Goal: Information Seeking & Learning: Check status

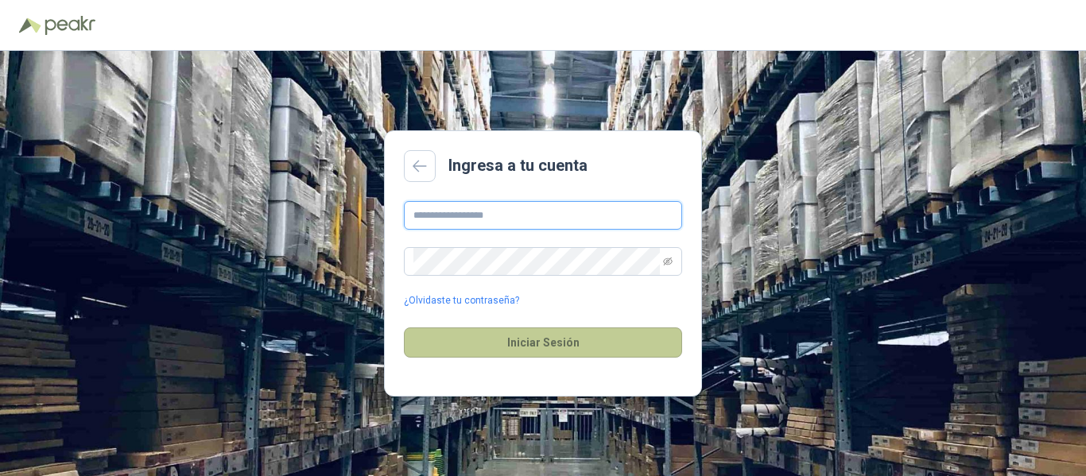
type input "**********"
click at [515, 341] on button "Iniciar Sesión" at bounding box center [543, 343] width 278 height 30
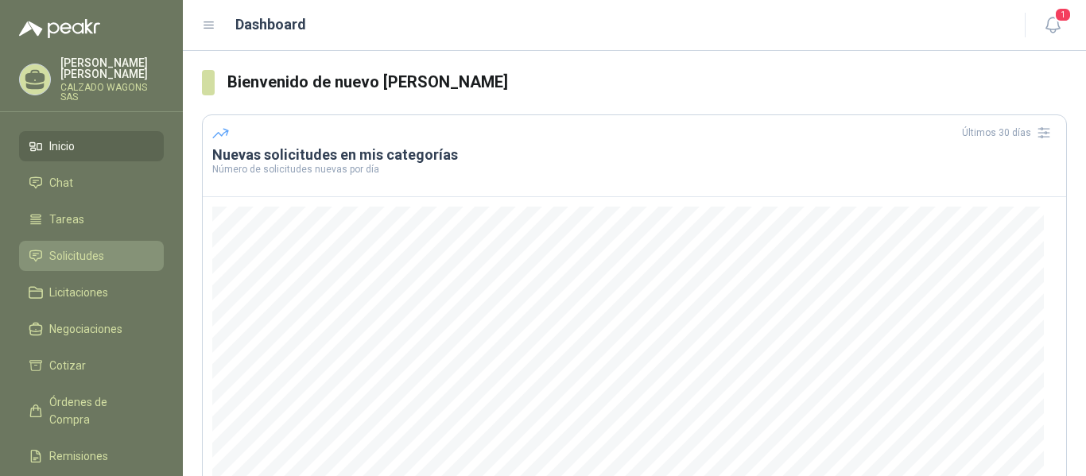
click at [86, 265] on link "Solicitudes" at bounding box center [91, 256] width 145 height 30
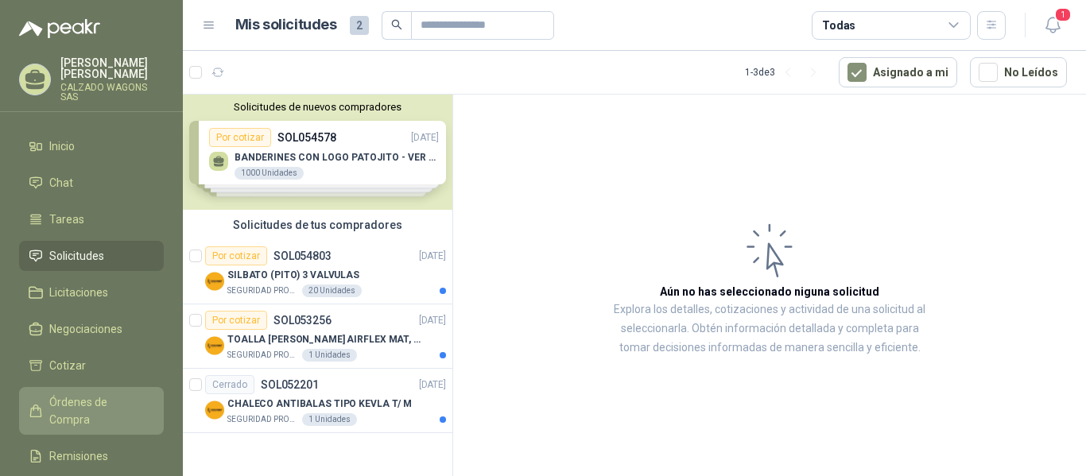
click at [116, 402] on span "Órdenes de Compra" at bounding box center [98, 411] width 99 height 35
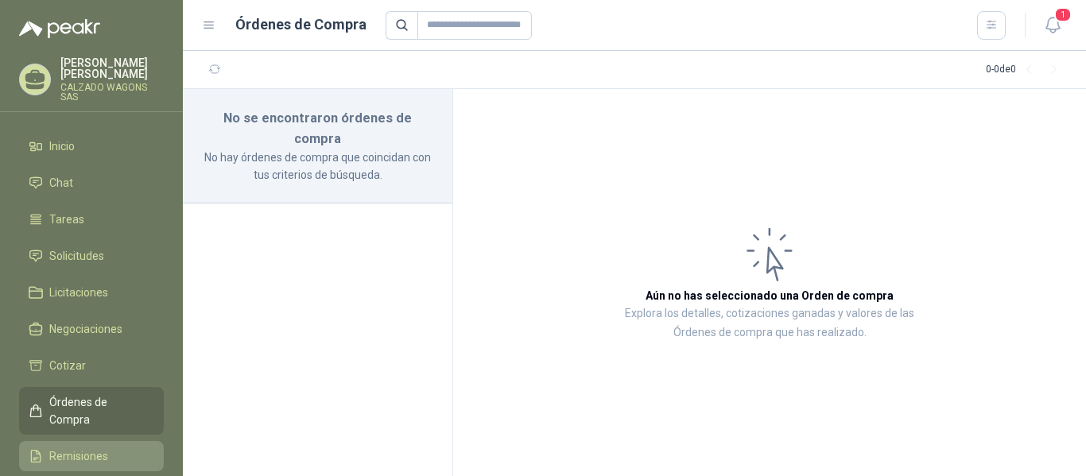
click at [108, 448] on li "Remisiones" at bounding box center [92, 456] width 126 height 17
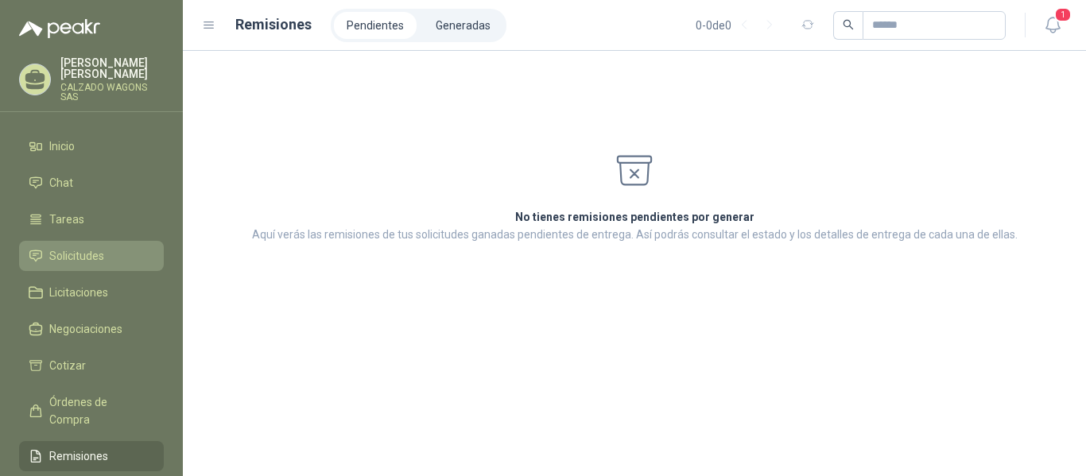
click at [101, 256] on span "Solicitudes" at bounding box center [76, 255] width 55 height 17
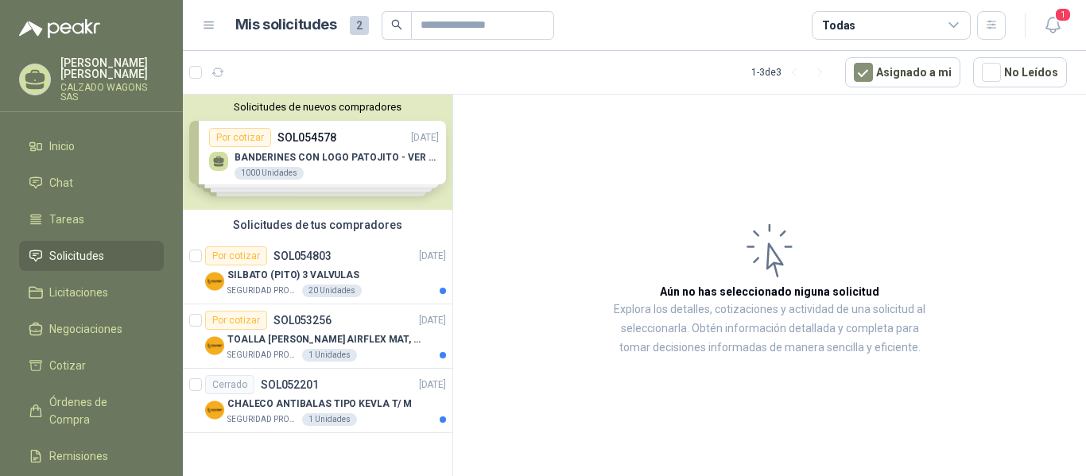
click at [355, 24] on span "2" at bounding box center [359, 25] width 19 height 19
click at [202, 21] on header "Mis solicitudes 2 Todas 1" at bounding box center [635, 25] width 904 height 51
click at [1061, 21] on span "1" at bounding box center [1063, 14] width 17 height 15
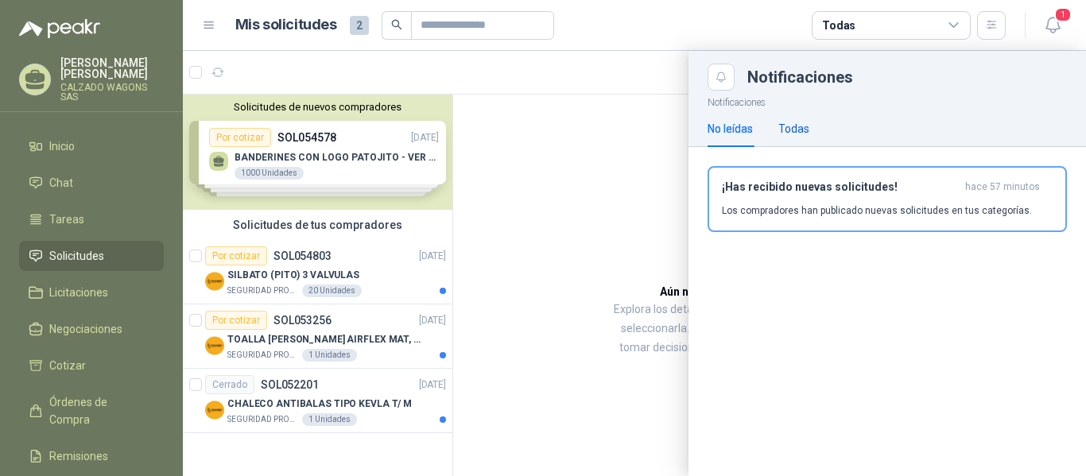
click at [803, 128] on div "Todas" at bounding box center [794, 128] width 31 height 17
click at [737, 132] on div "No leídas" at bounding box center [730, 128] width 45 height 17
click at [363, 171] on div at bounding box center [635, 264] width 904 height 426
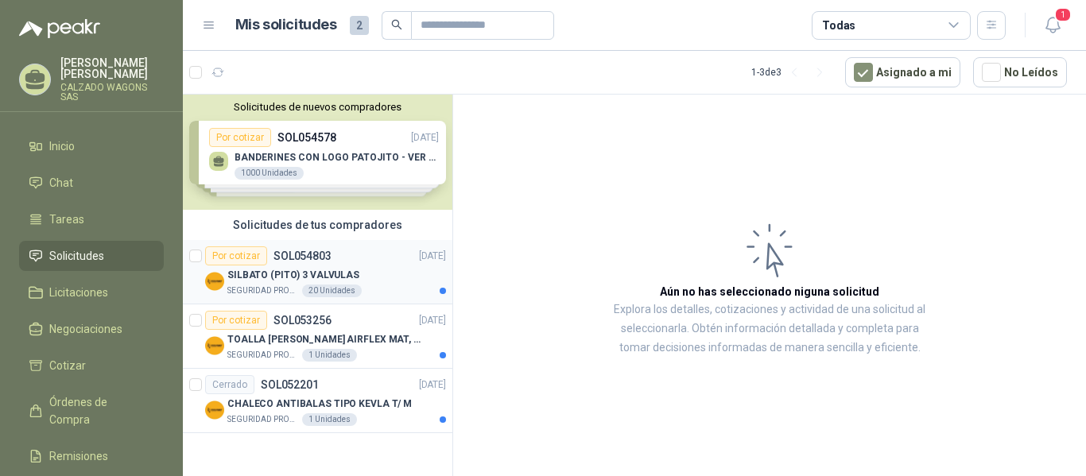
click at [372, 286] on div "SEGURIDAD PROVISER LTDA 20 Unidades" at bounding box center [336, 291] width 219 height 13
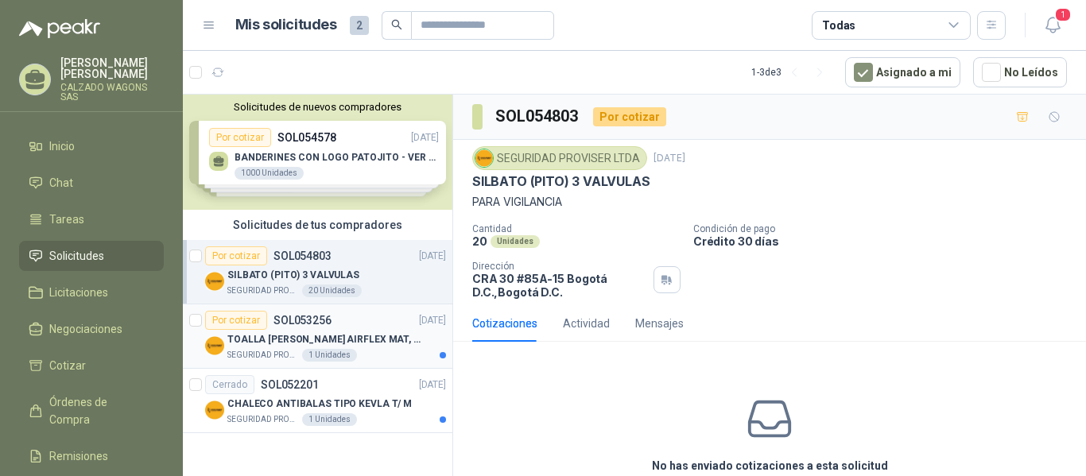
click at [388, 344] on p "TOALLA [PERSON_NAME] AIRFLEX MAT, 100MT-DISPENSADOR- caja x6" at bounding box center [326, 339] width 198 height 15
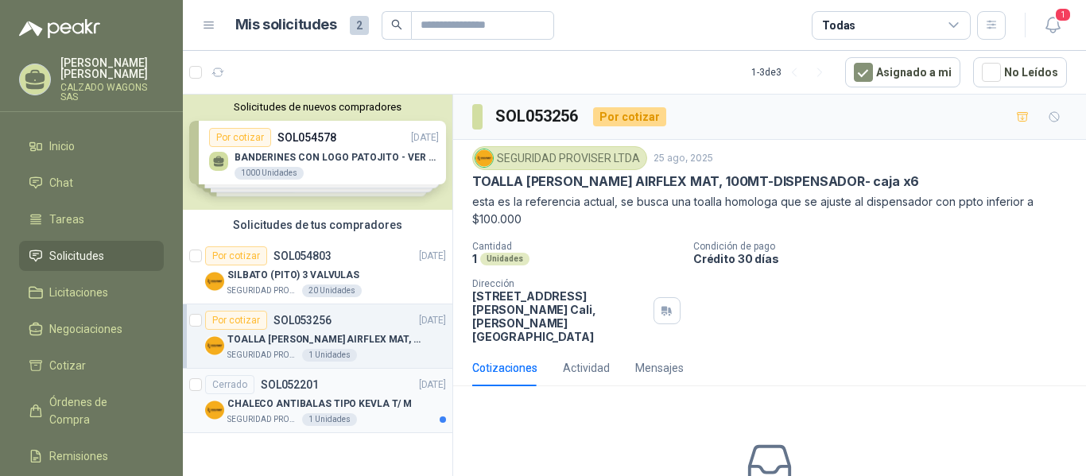
click at [385, 395] on div "CHALECO ANTIBALAS TIPO KEVLA T/ M" at bounding box center [336, 404] width 219 height 19
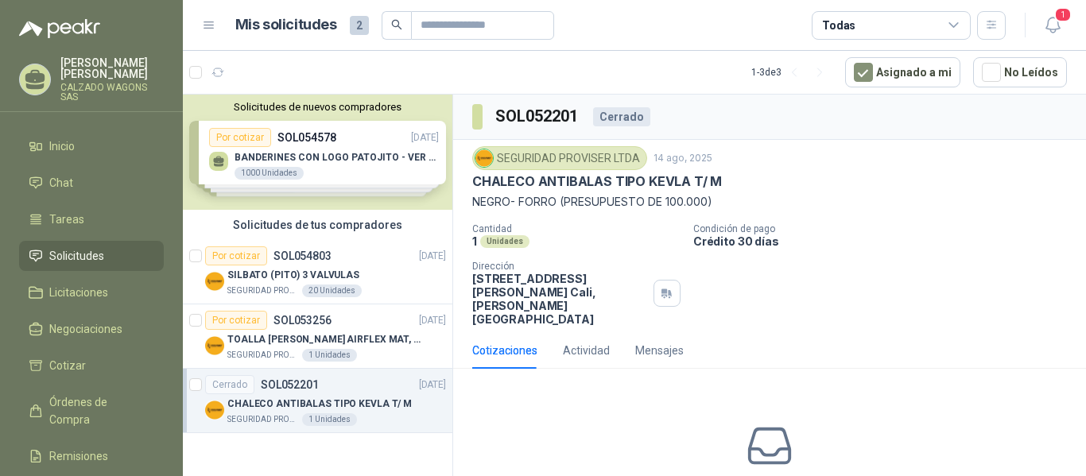
click at [367, 162] on div "Solicitudes de nuevos compradores Por cotizar SOL054578 [DATE] BANDERINES CON L…" at bounding box center [318, 152] width 270 height 115
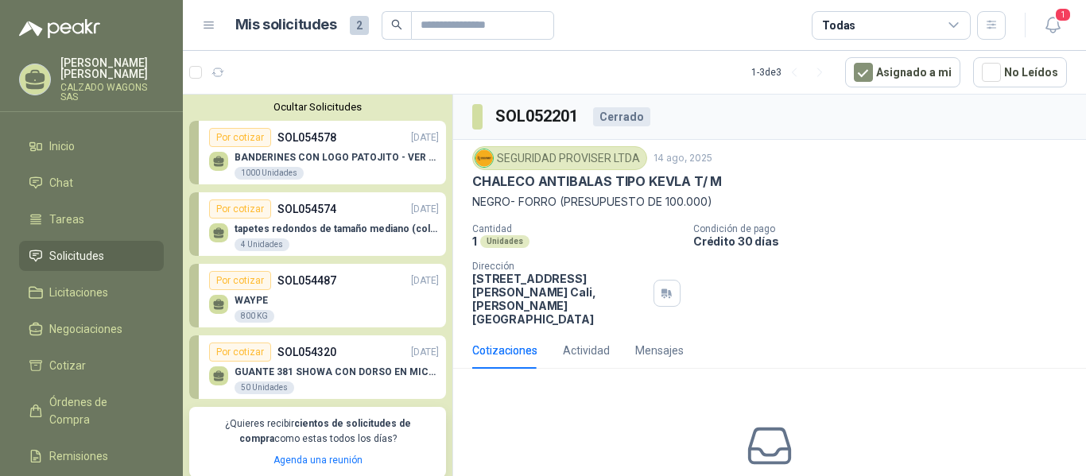
click at [369, 299] on div "WAYPE 800 KG" at bounding box center [324, 306] width 230 height 33
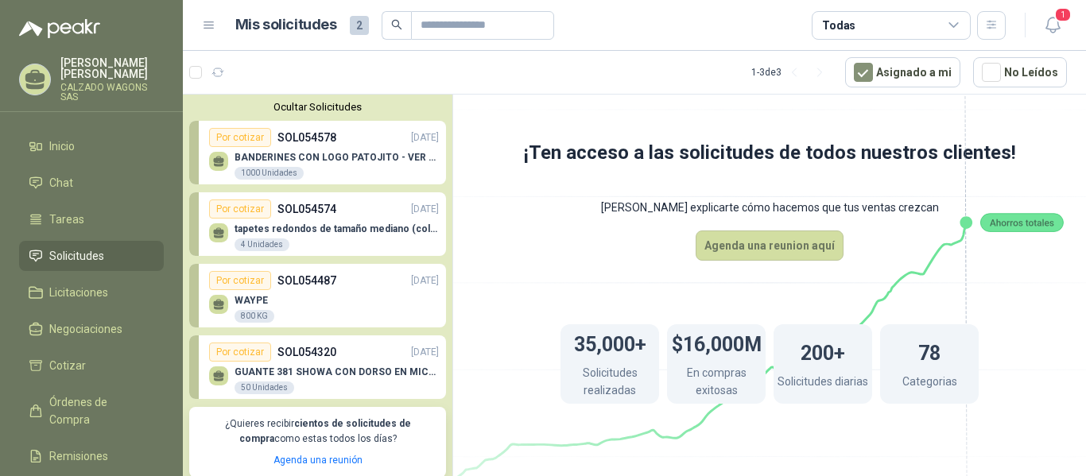
click at [334, 348] on p "SOL054320" at bounding box center [307, 352] width 59 height 17
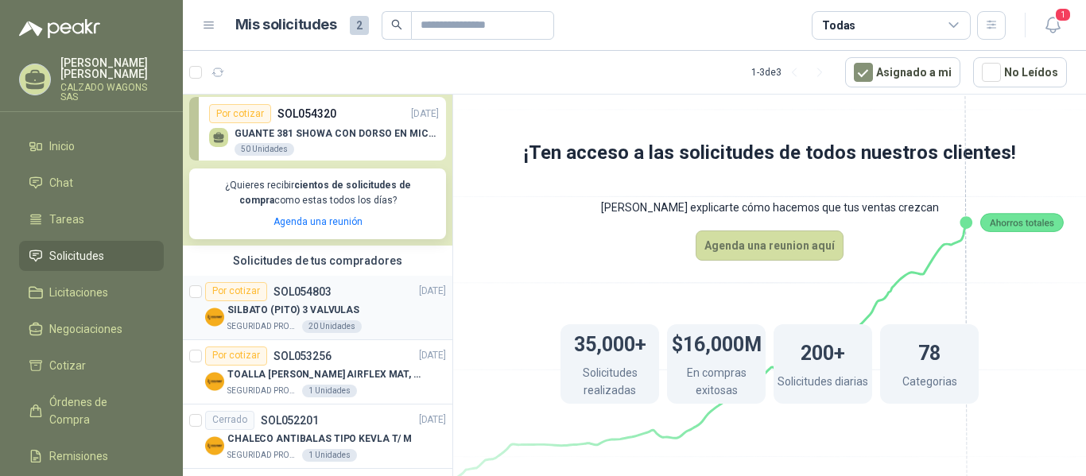
scroll to position [249, 0]
